Goal: Check status: Check status

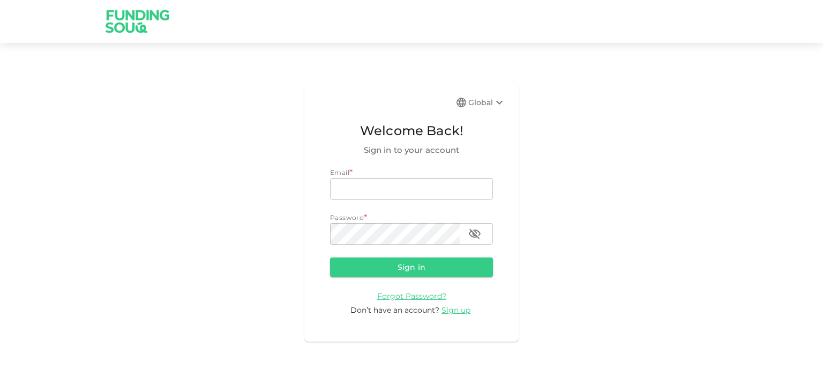
type input "[EMAIL_ADDRESS][DOMAIN_NAME]"
click at [411, 263] on button "Sign in" at bounding box center [411, 266] width 163 height 19
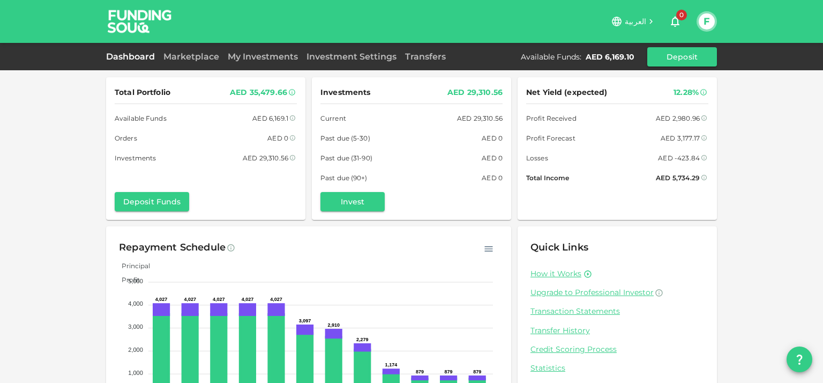
click at [234, 56] on link "My Investments" at bounding box center [262, 56] width 79 height 10
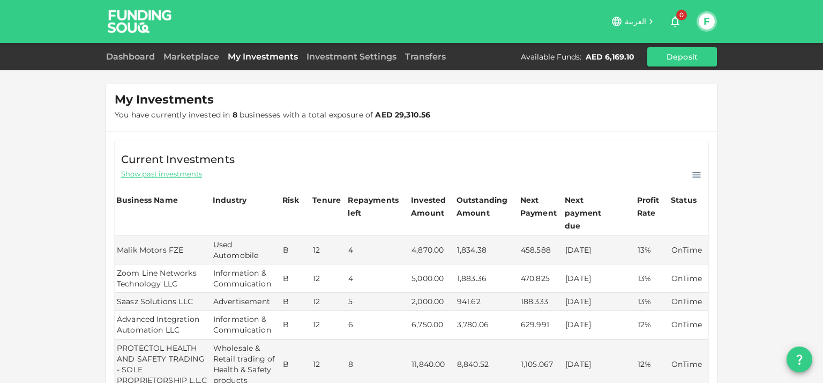
click at [138, 58] on link "Dashboard" at bounding box center [132, 56] width 53 height 10
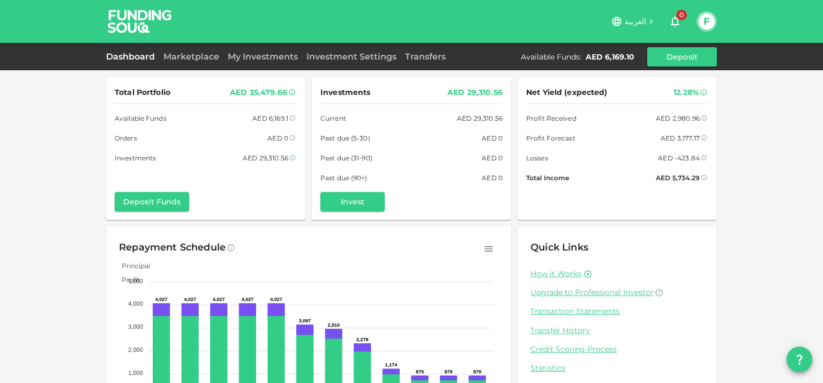
click at [591, 309] on link "Transaction Statements" at bounding box center [617, 311] width 174 height 10
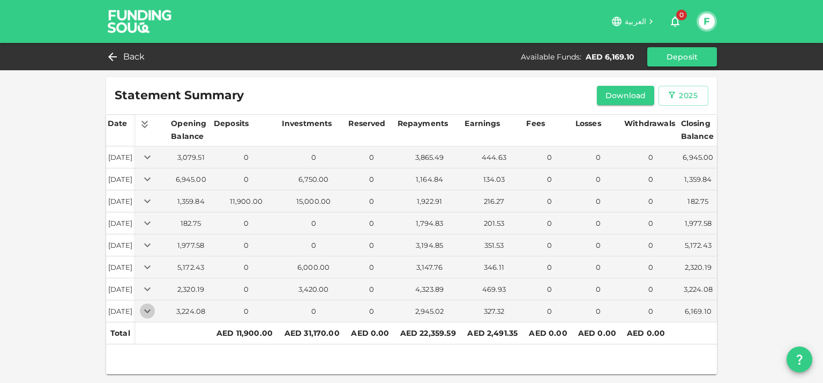
click at [154, 310] on icon "Expand" at bounding box center [147, 310] width 13 height 13
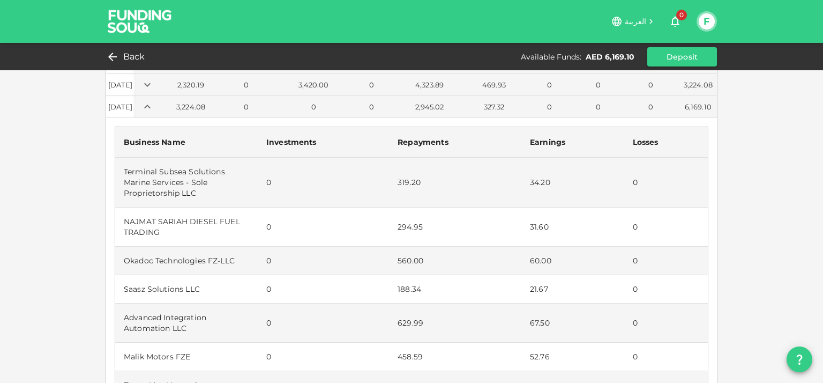
scroll to position [54, 0]
